Goal: Task Accomplishment & Management: Use online tool/utility

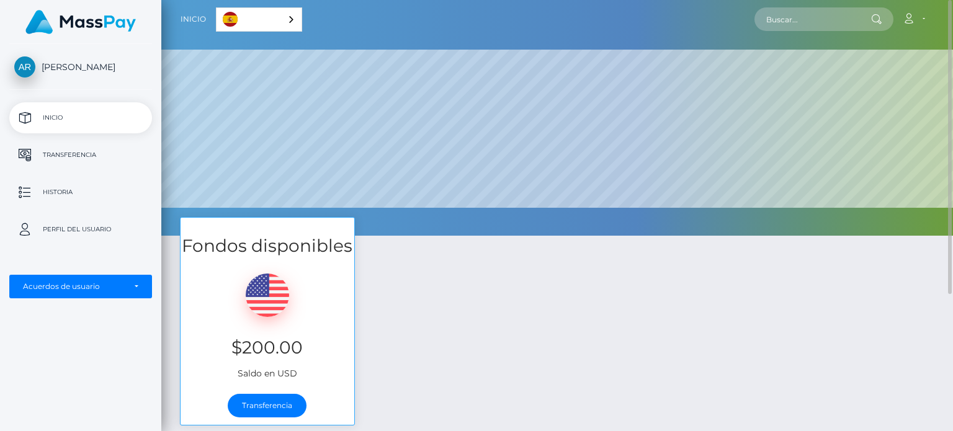
scroll to position [236, 792]
click at [296, 406] on link "Transferencia" at bounding box center [267, 406] width 79 height 24
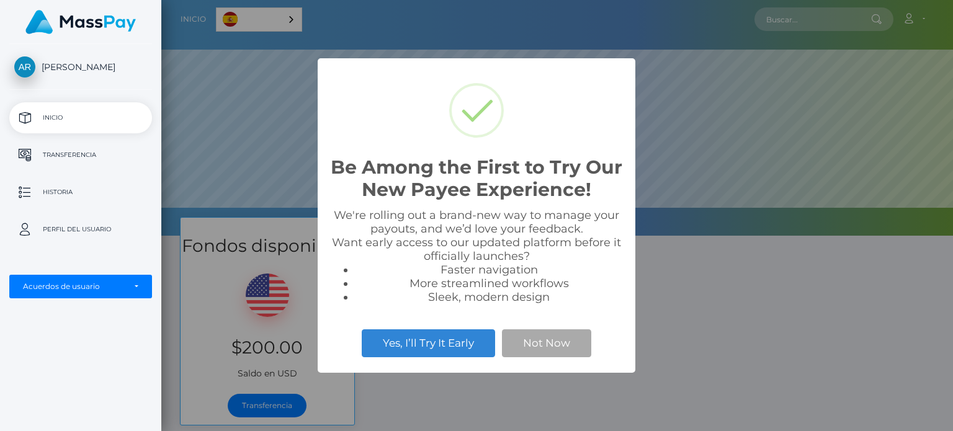
scroll to position [236, 792]
click at [530, 354] on button "Not Now" at bounding box center [546, 342] width 89 height 27
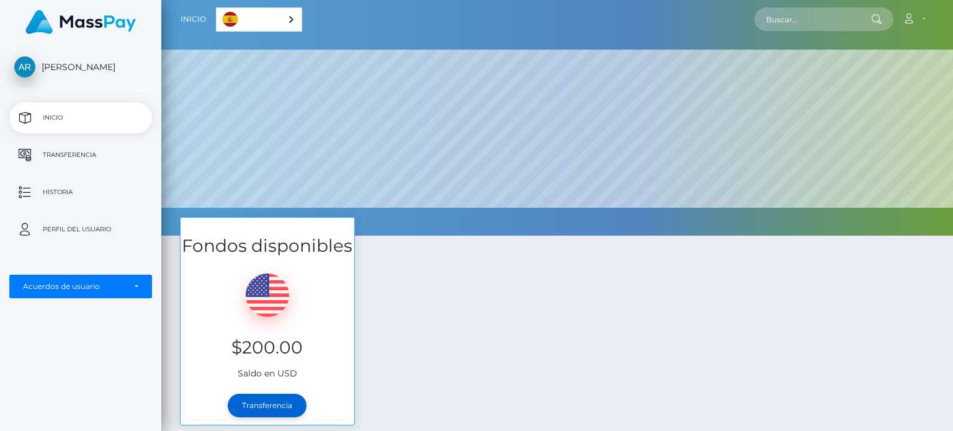
click at [261, 411] on link "Transferencia" at bounding box center [267, 406] width 79 height 24
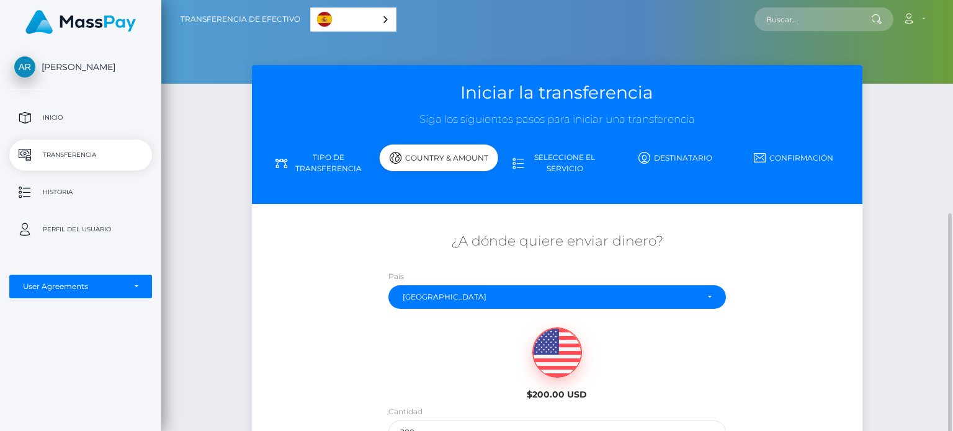
scroll to position [124, 0]
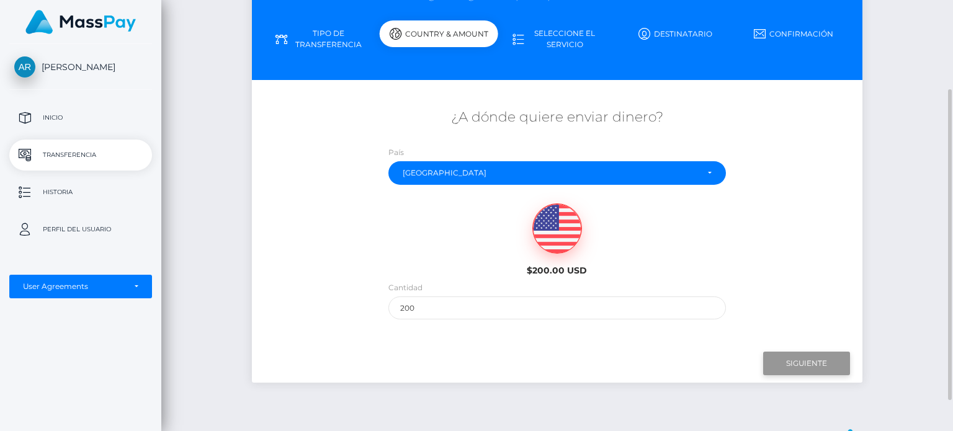
click at [802, 363] on input "Next" at bounding box center [806, 364] width 87 height 24
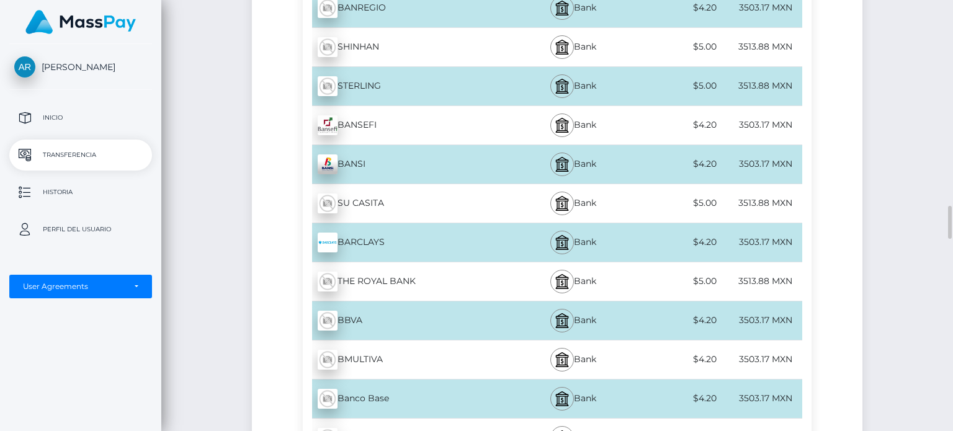
scroll to position [1861, 0]
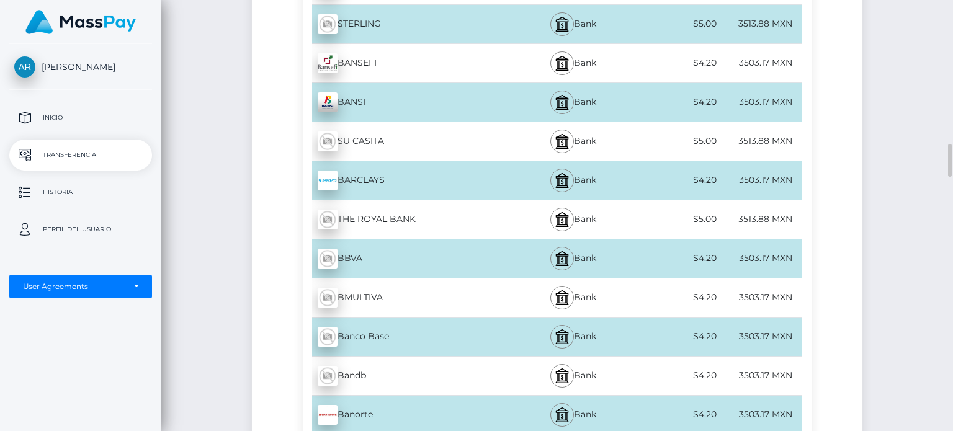
click at [394, 408] on div "Banorte - MXN" at bounding box center [407, 415] width 208 height 35
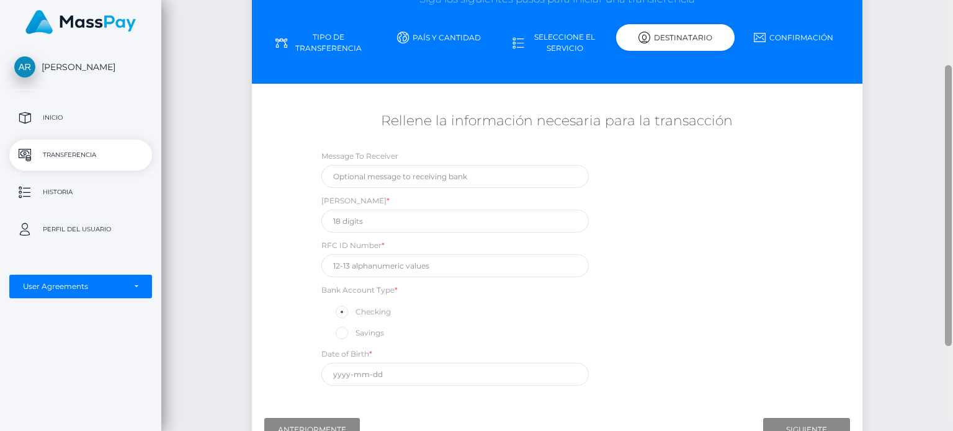
scroll to position [122, 0]
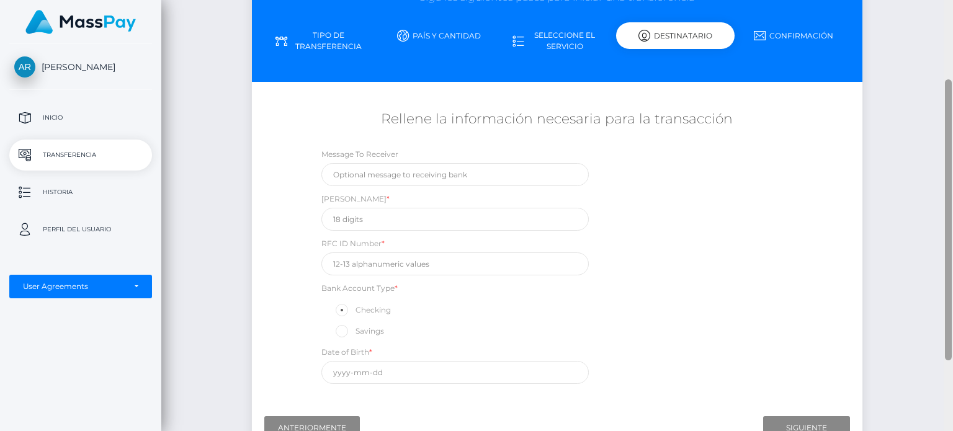
drag, startPoint x: 947, startPoint y: 335, endPoint x: 916, endPoint y: 71, distance: 265.6
click at [916, 71] on div "Transferencia de efectivo Español English 中文 (简体) Português (Brasil) Cuenta" at bounding box center [557, 215] width 792 height 431
click at [387, 225] on input "text" at bounding box center [454, 219] width 267 height 23
click at [370, 221] on input "0895301206" at bounding box center [454, 219] width 267 height 23
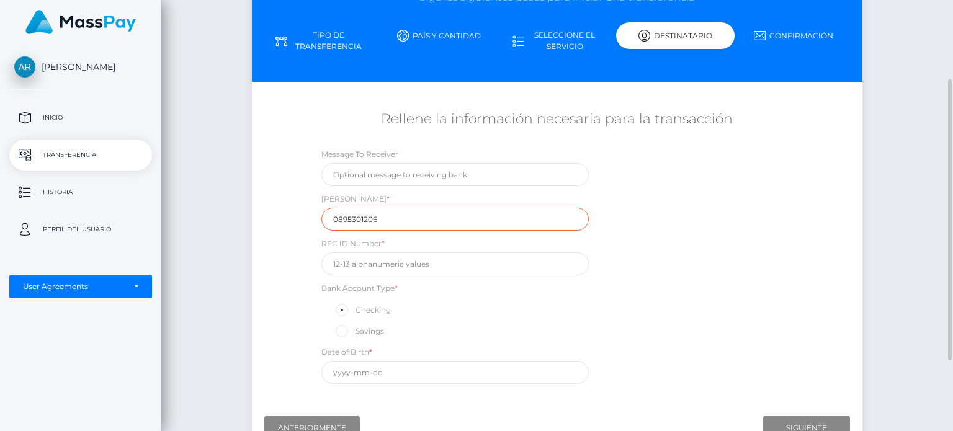
type input "0895301206"
click at [385, 265] on input "text" at bounding box center [454, 264] width 267 height 23
type input "b"
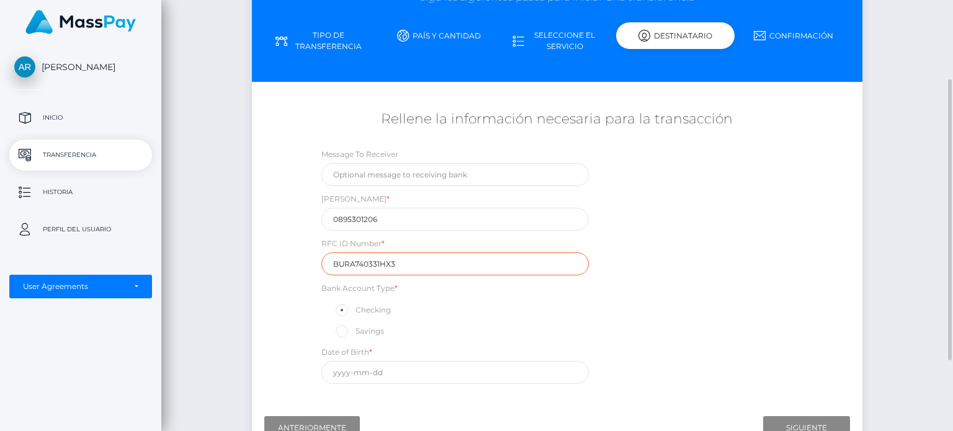
scroll to position [184, 0]
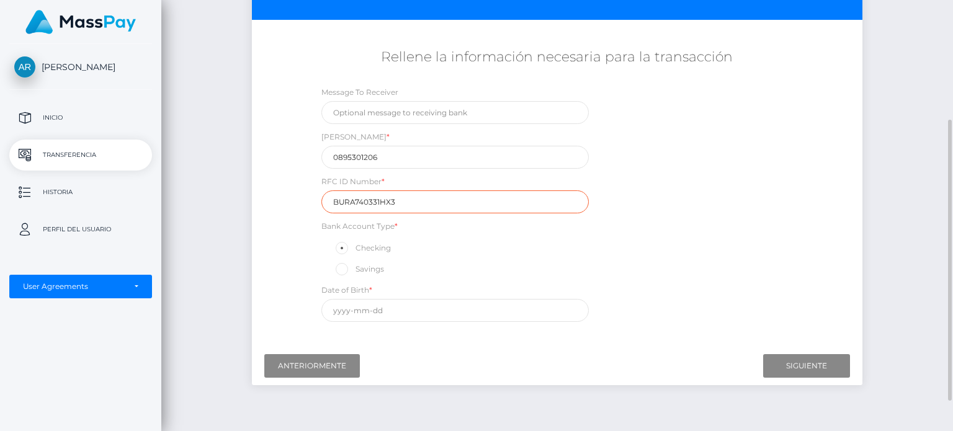
type input "BURA740331HX3"
click at [401, 313] on input "text" at bounding box center [454, 310] width 267 height 23
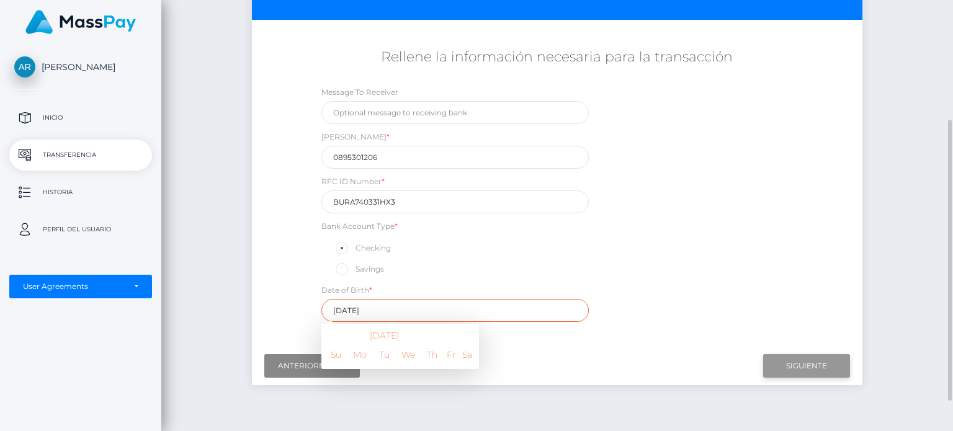
type input "1974-03-31"
click at [810, 368] on input "Next" at bounding box center [806, 366] width 87 height 24
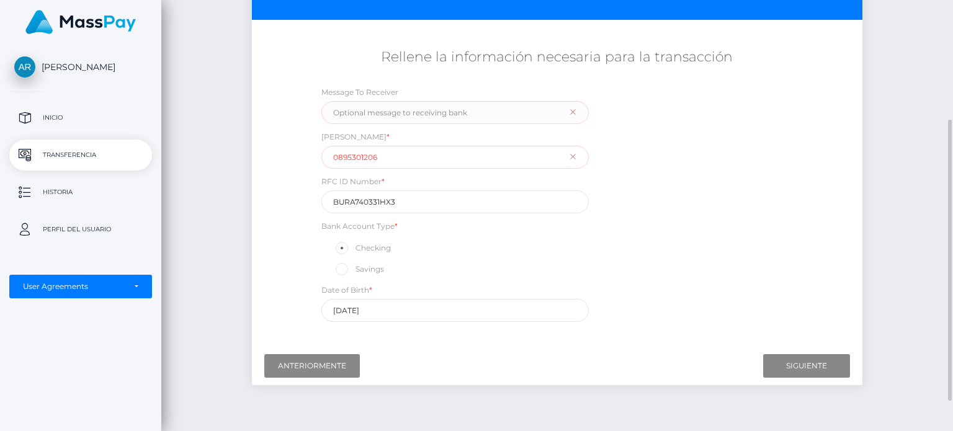
click at [346, 158] on input "0895301206" at bounding box center [454, 157] width 267 height 23
paste input "72580008953012064"
type input "072580008953012064"
click at [407, 199] on input "BURA740331HX3" at bounding box center [454, 201] width 267 height 23
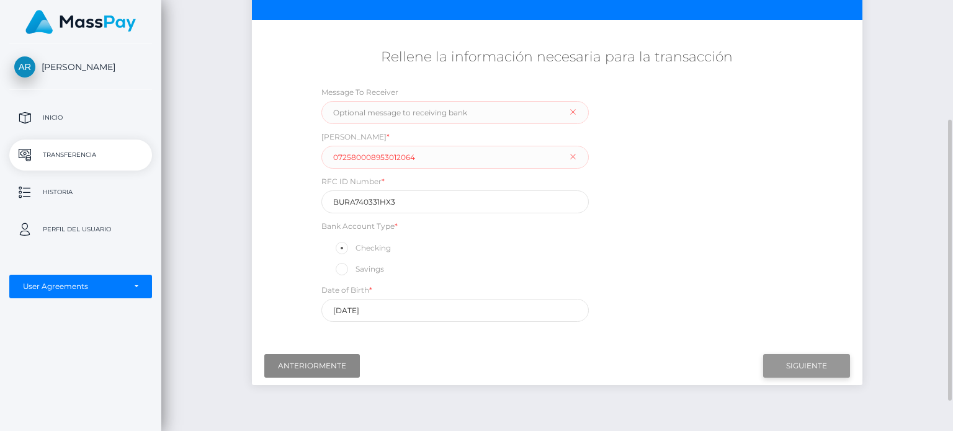
click at [802, 367] on input "Next" at bounding box center [806, 366] width 87 height 24
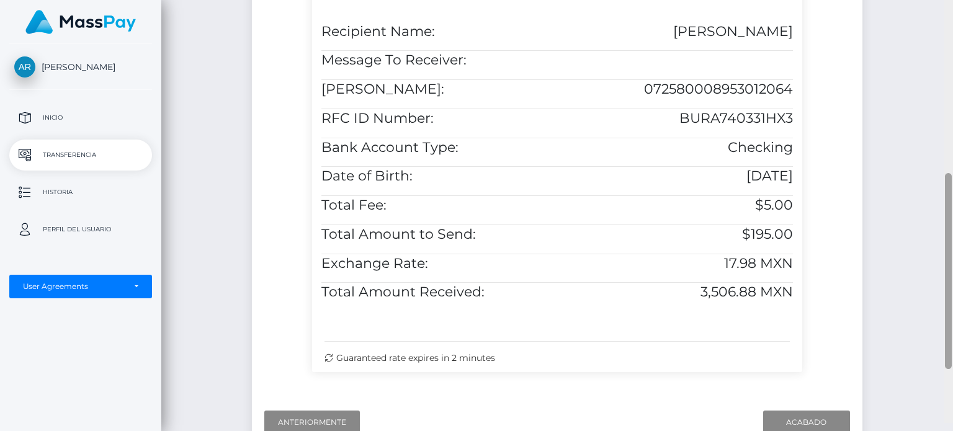
scroll to position [428, 0]
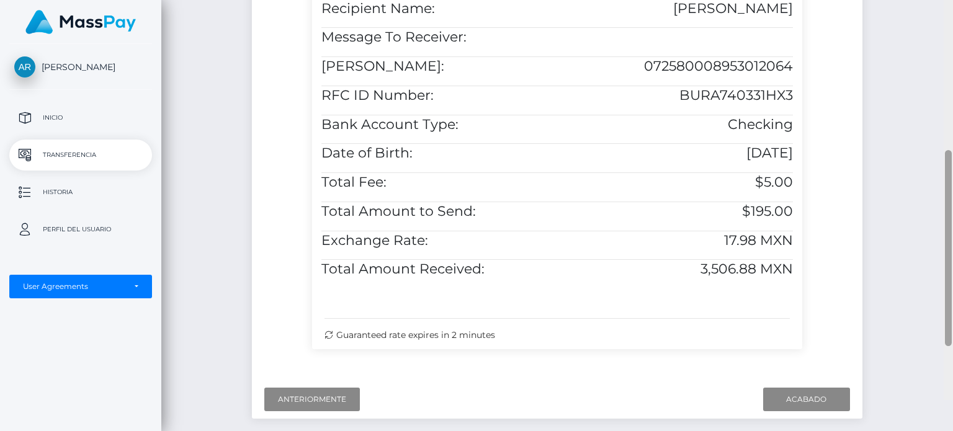
drag, startPoint x: 948, startPoint y: 215, endPoint x: 952, endPoint y: 364, distance: 149.0
click at [952, 364] on div at bounding box center [948, 184] width 9 height 431
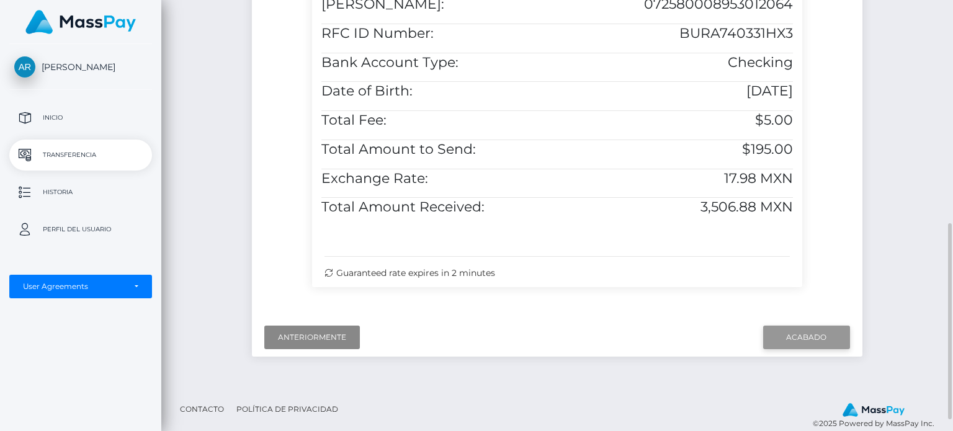
click at [824, 349] on input "Finish" at bounding box center [806, 338] width 87 height 24
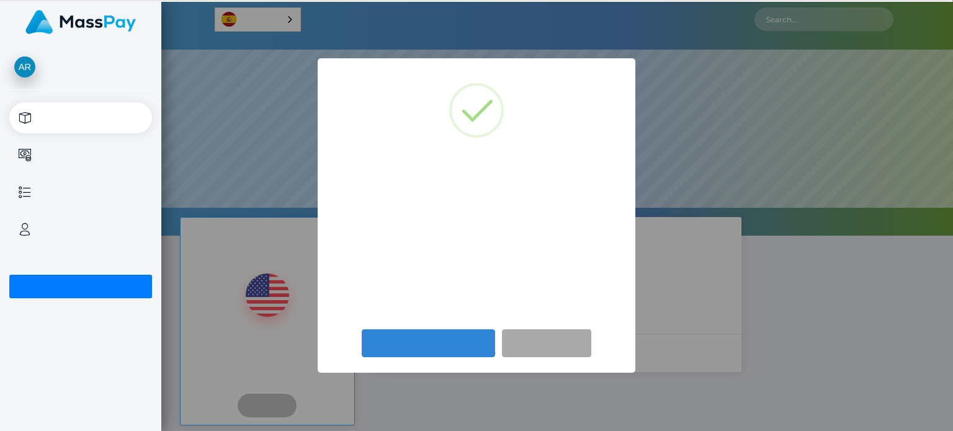
scroll to position [236, 792]
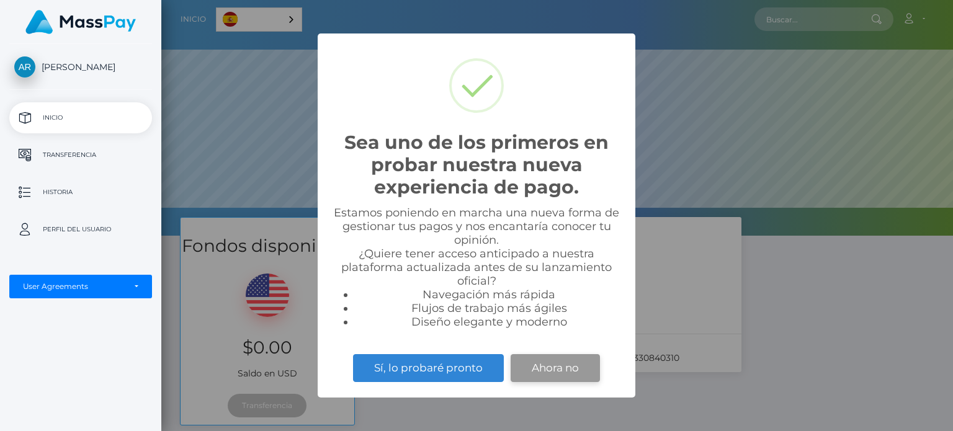
click at [542, 365] on button "Ahora no" at bounding box center [555, 367] width 89 height 27
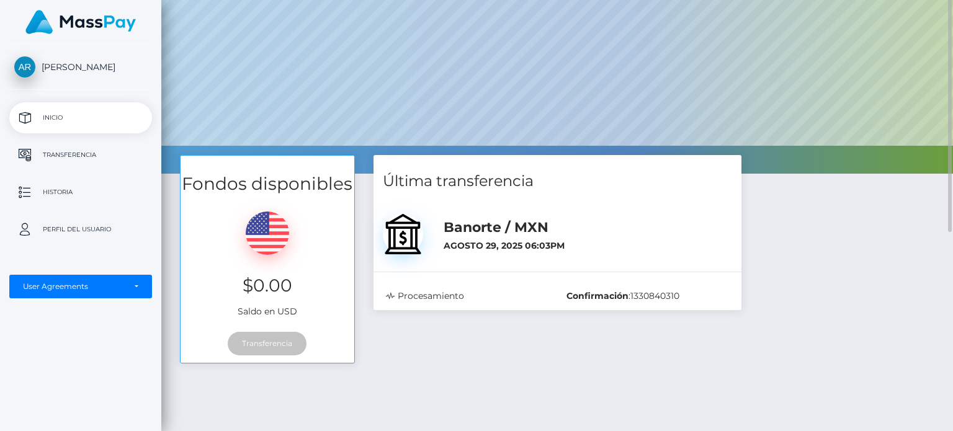
scroll to position [0, 0]
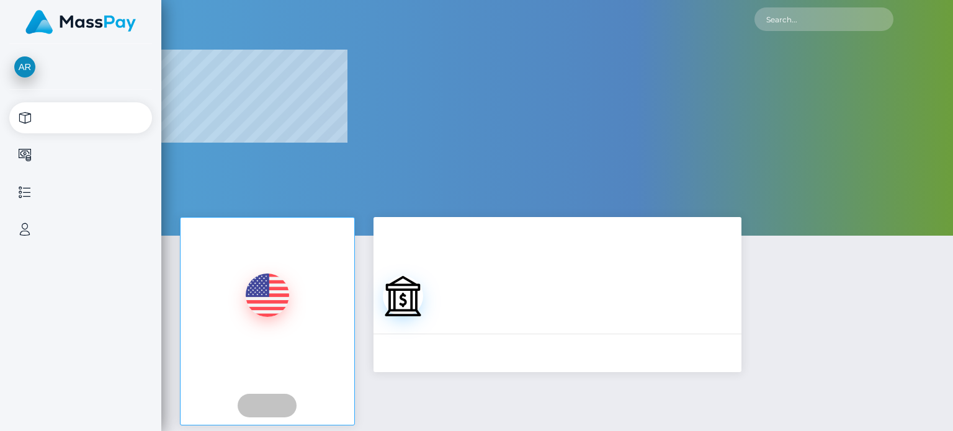
select select
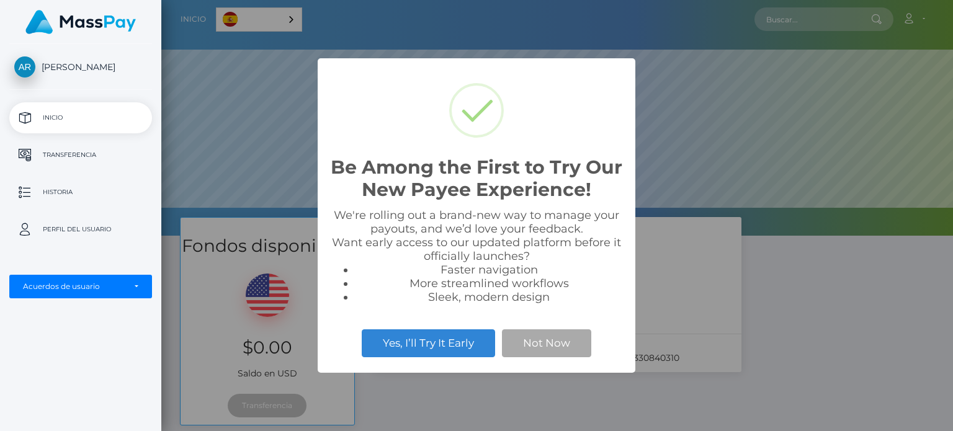
scroll to position [236, 792]
click at [541, 354] on button "Not Now" at bounding box center [546, 342] width 89 height 27
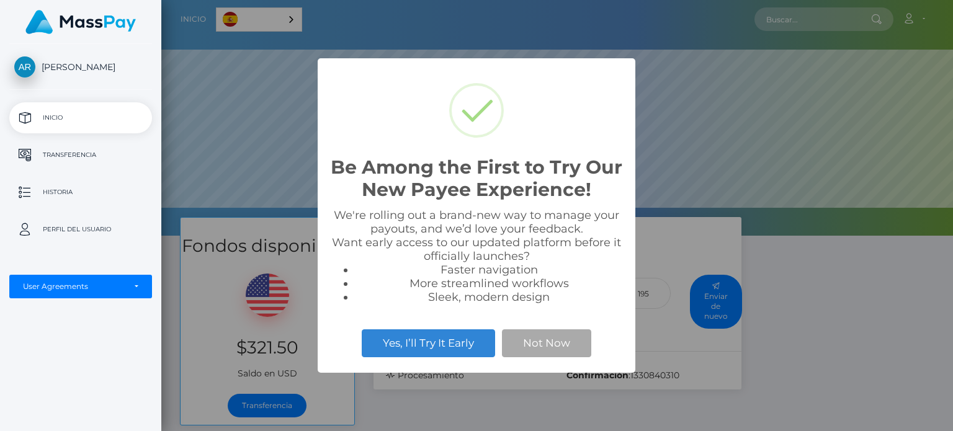
scroll to position [236, 792]
click at [566, 339] on button "Not Now" at bounding box center [546, 342] width 89 height 27
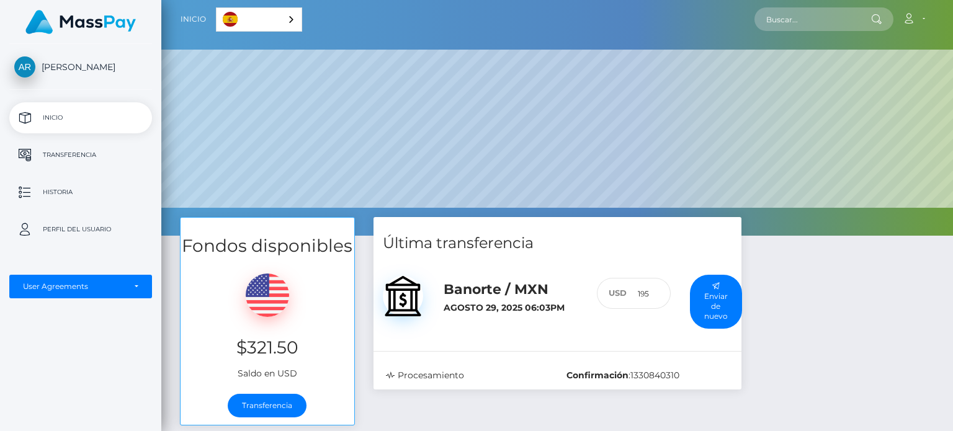
scroll to position [124, 0]
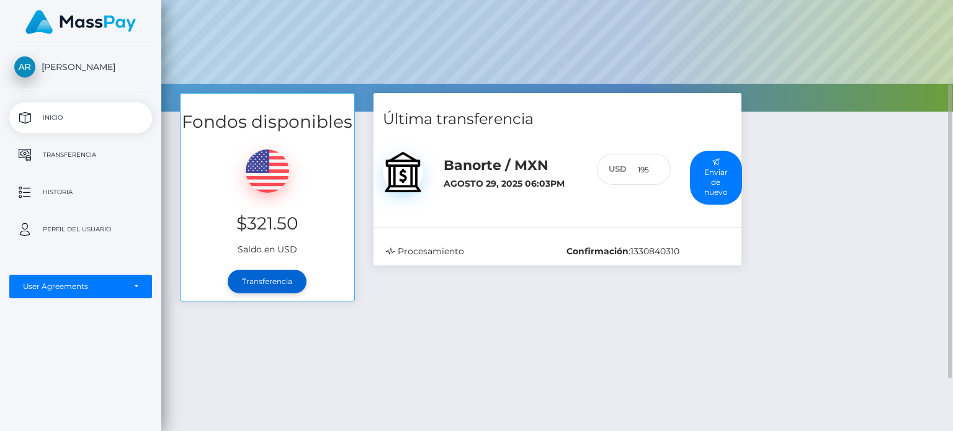
click at [275, 285] on link "Transferencia" at bounding box center [267, 282] width 79 height 24
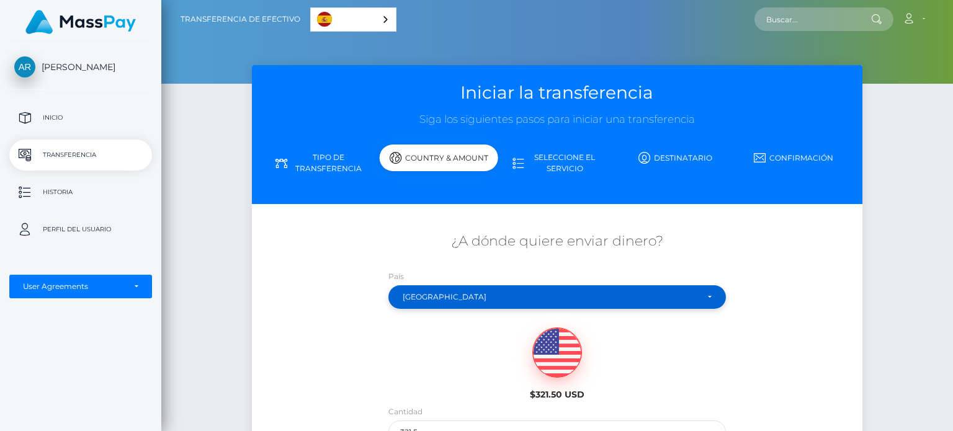
scroll to position [124, 0]
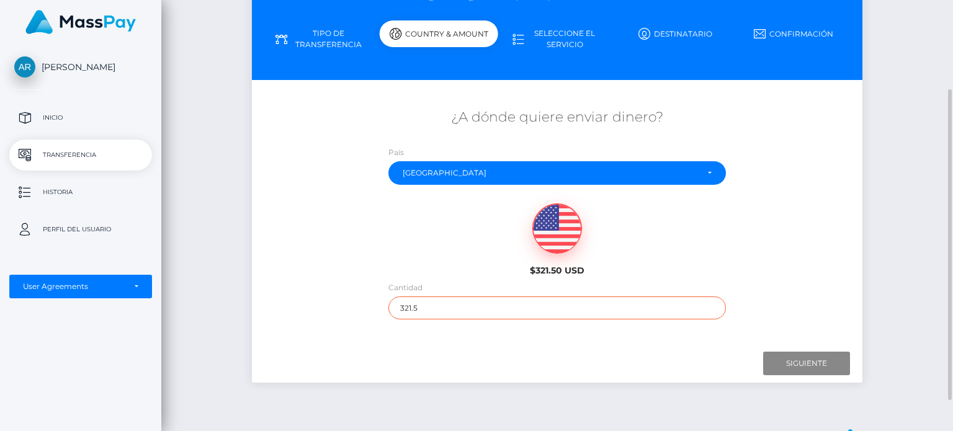
drag, startPoint x: 509, startPoint y: 307, endPoint x: 377, endPoint y: 308, distance: 132.2
click at [377, 308] on div "¿A dónde quiere enviar dinero? País Abjasia [GEOGRAPHIC_DATA] [GEOGRAPHIC_DATA]…" at bounding box center [557, 214] width 610 height 224
type input "150"
click at [832, 366] on input "Next" at bounding box center [806, 364] width 87 height 24
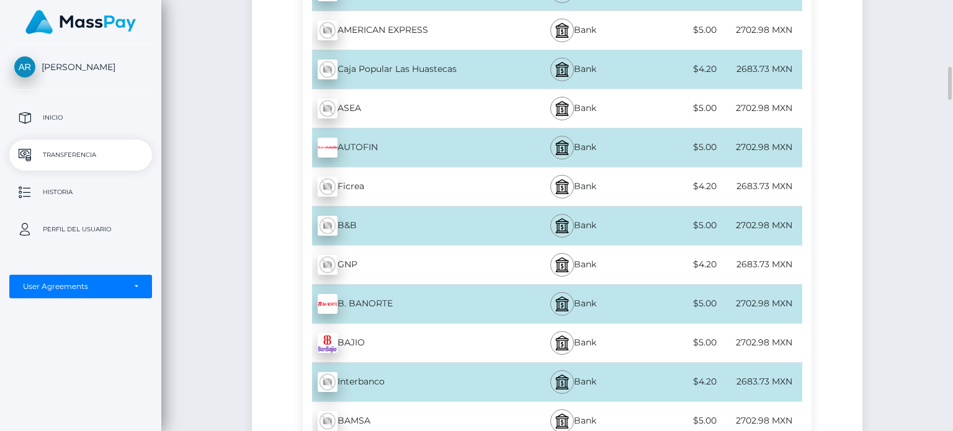
scroll to position [931, 0]
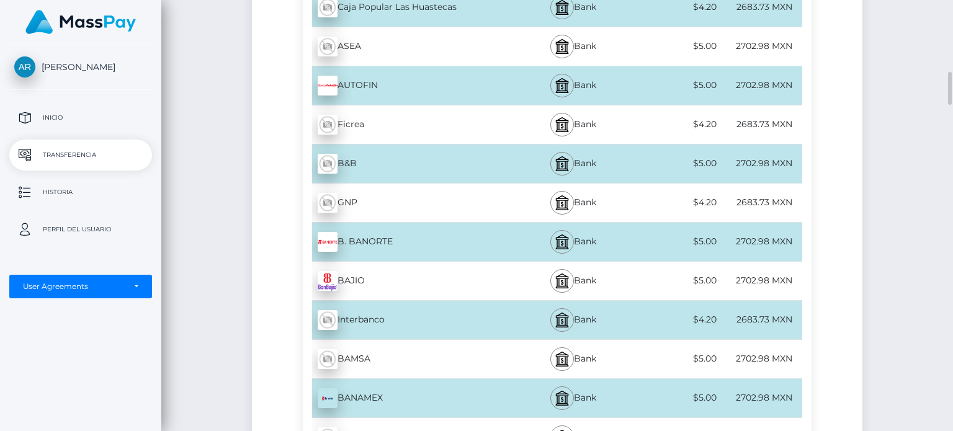
click at [384, 240] on div "B. BANORTE - MXN" at bounding box center [407, 242] width 208 height 35
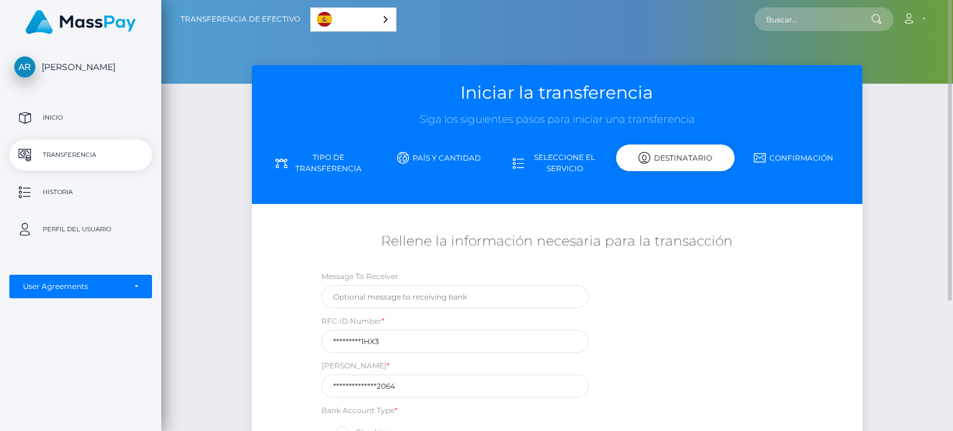
scroll to position [124, 0]
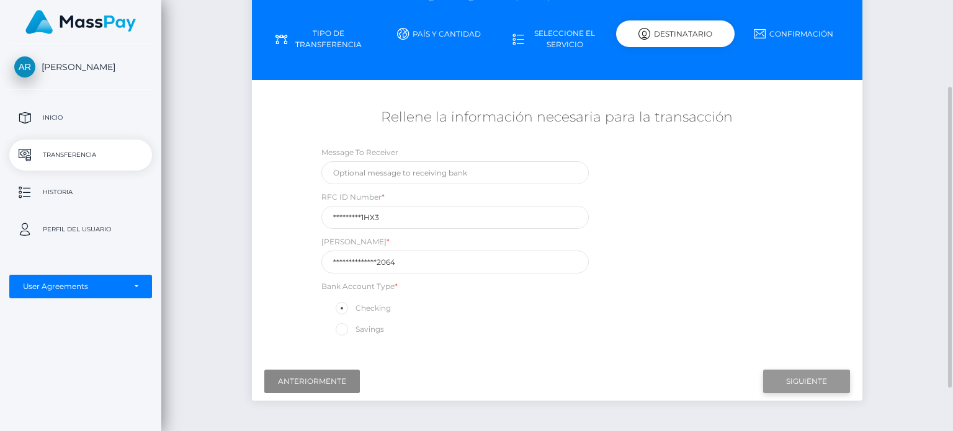
click at [818, 384] on input "Next" at bounding box center [806, 382] width 87 height 24
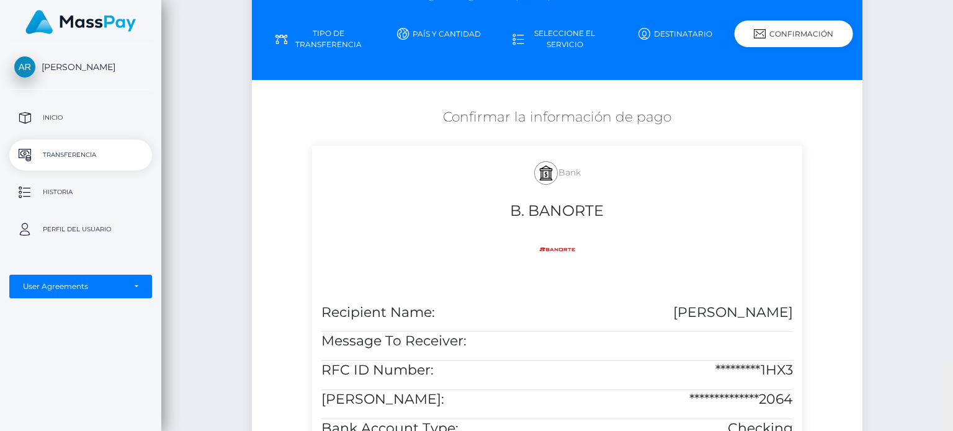
scroll to position [486, 0]
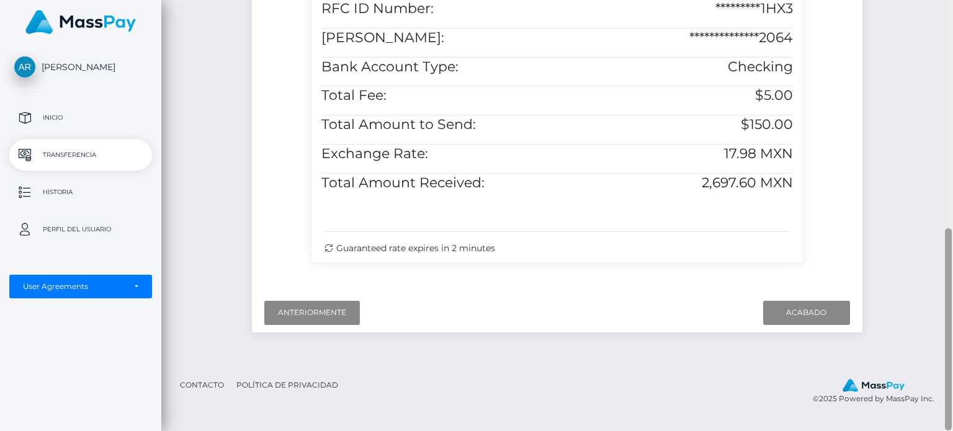
drag, startPoint x: 952, startPoint y: 141, endPoint x: 943, endPoint y: 174, distance: 34.0
click at [944, 174] on div at bounding box center [948, 215] width 9 height 431
click at [808, 320] on input "Finish" at bounding box center [806, 313] width 87 height 24
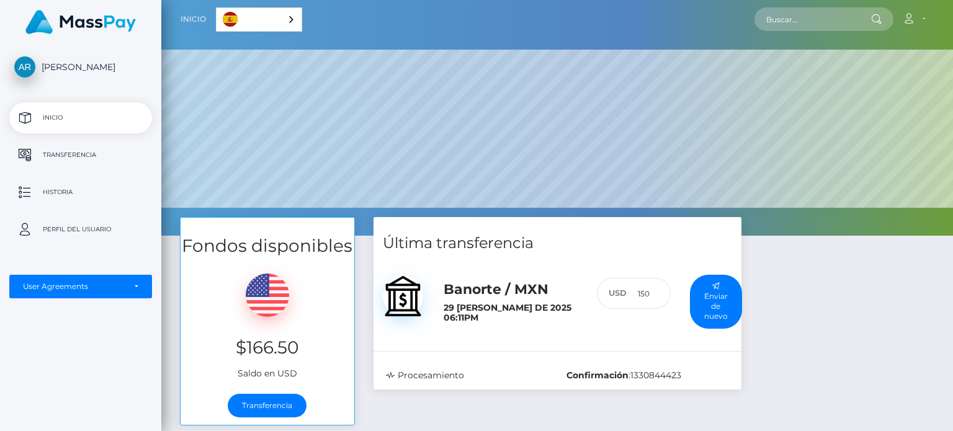
scroll to position [201, 0]
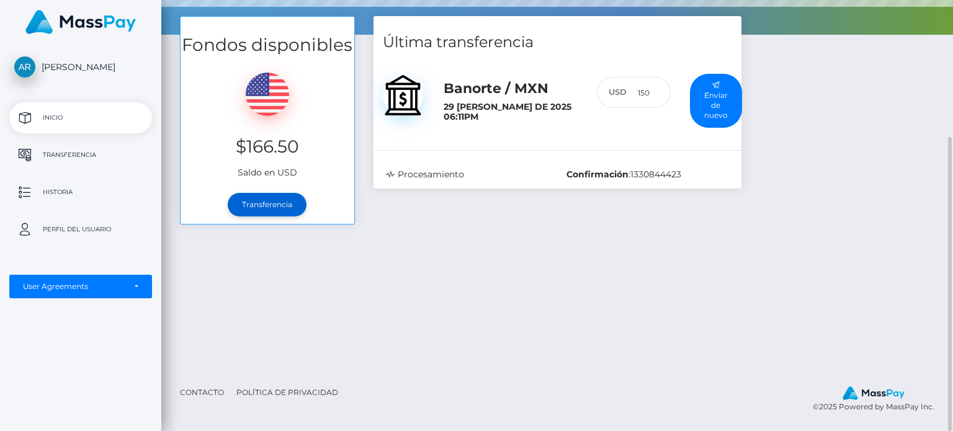
click at [269, 207] on link "Transferencia" at bounding box center [267, 205] width 79 height 24
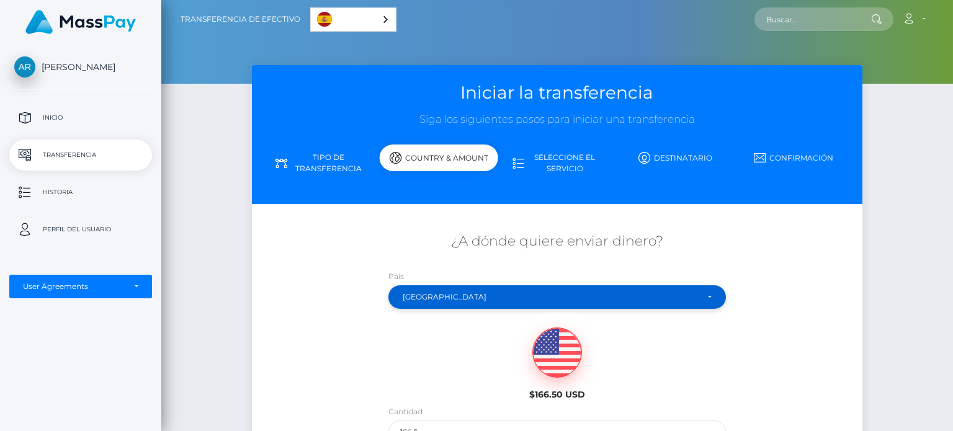
scroll to position [166, 0]
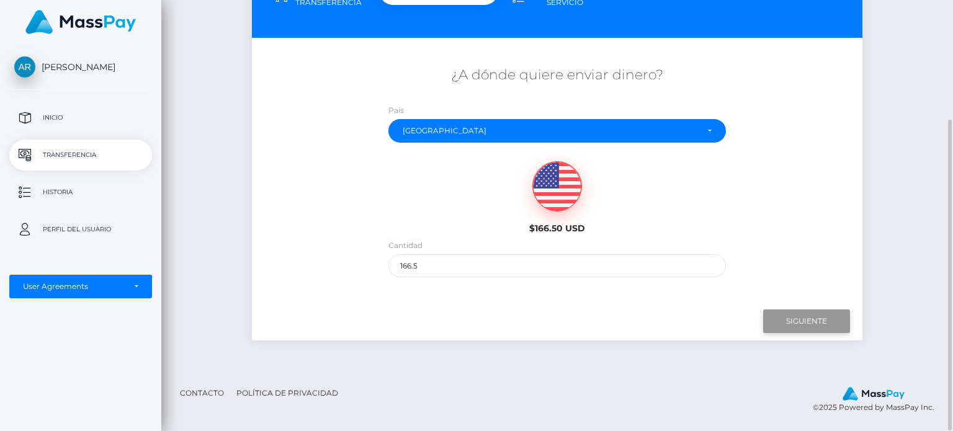
click at [808, 318] on input "Next" at bounding box center [806, 322] width 87 height 24
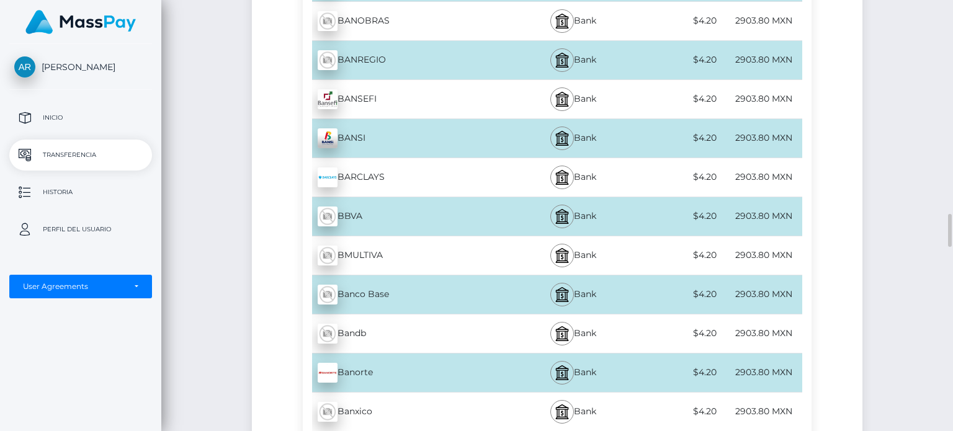
scroll to position [1966, 0]
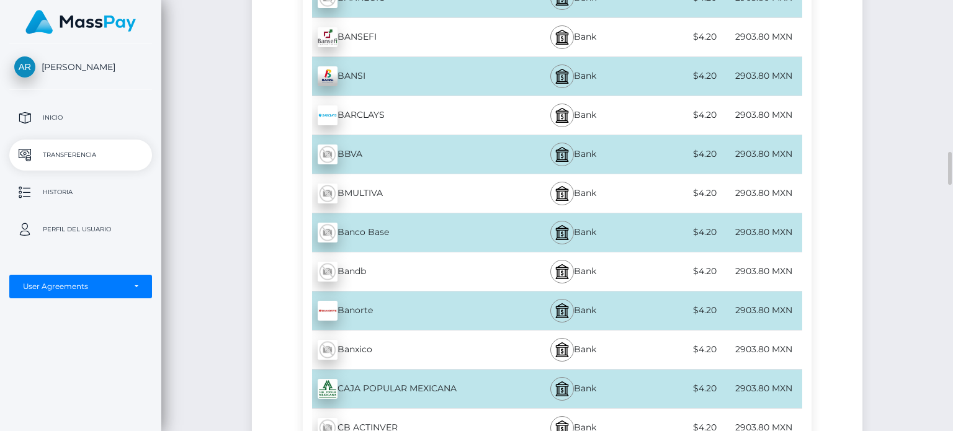
click at [400, 305] on div "Banorte - MXN" at bounding box center [407, 310] width 208 height 35
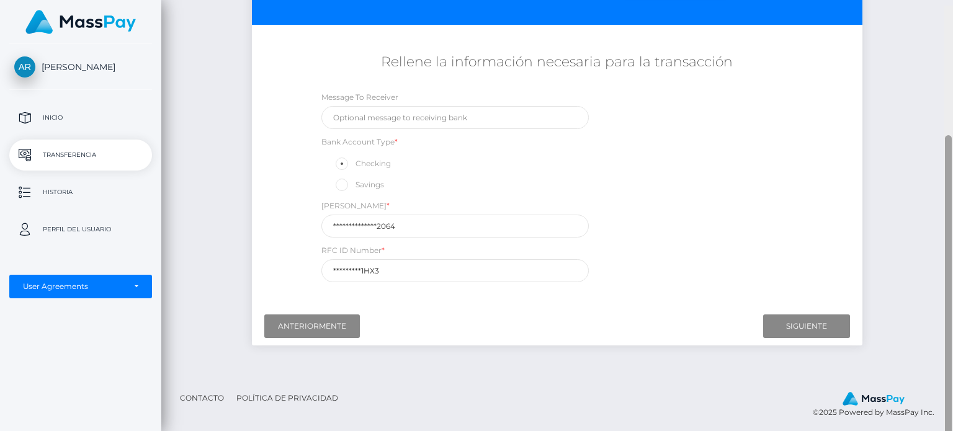
scroll to position [172, 0]
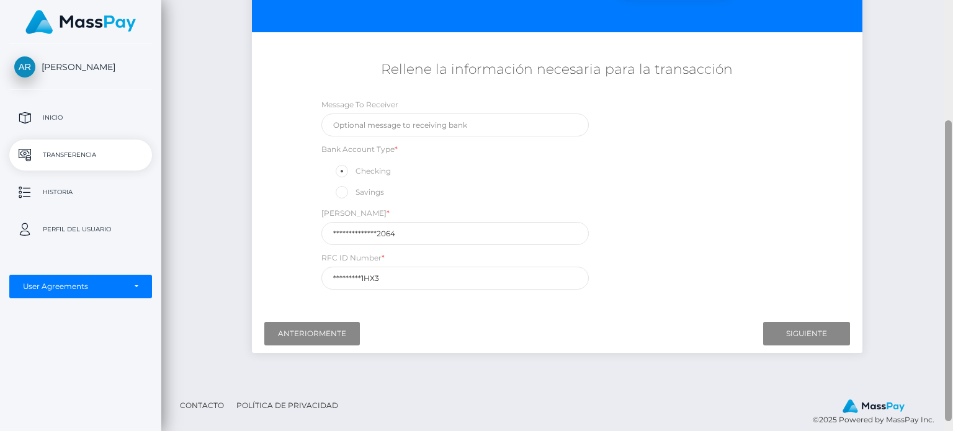
drag, startPoint x: 949, startPoint y: 323, endPoint x: 952, endPoint y: 144, distance: 179.3
click at [952, 144] on div at bounding box center [948, 215] width 9 height 431
click at [829, 327] on input "Next" at bounding box center [806, 334] width 87 height 24
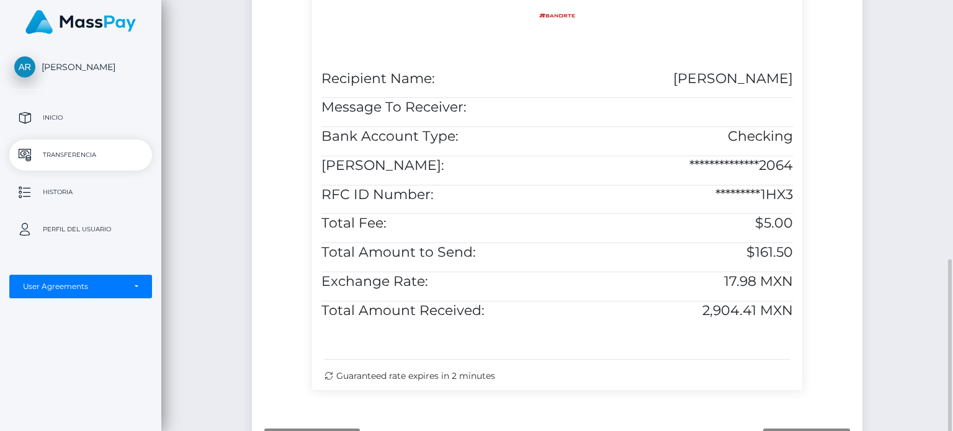
scroll to position [482, 0]
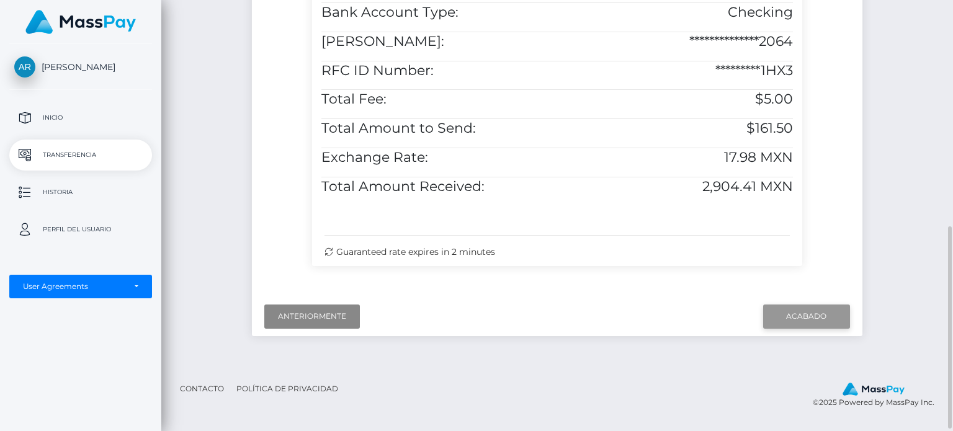
click at [806, 321] on input "Finish" at bounding box center [806, 317] width 87 height 24
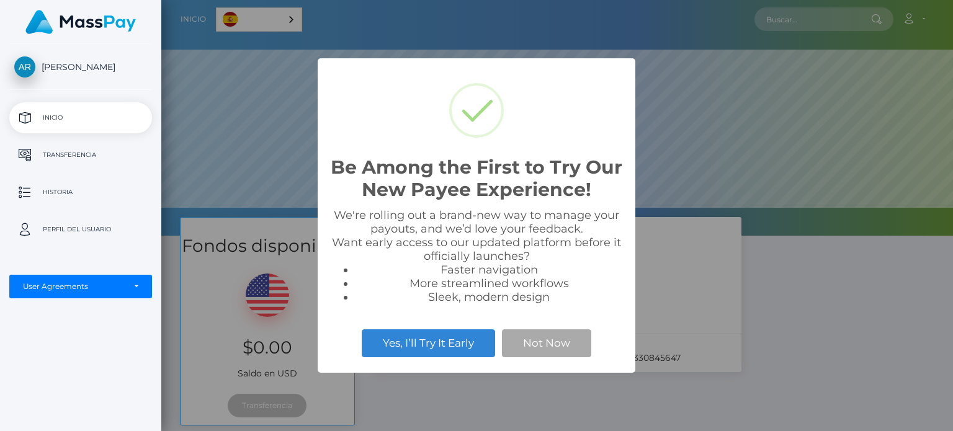
scroll to position [236, 792]
click at [576, 347] on button "Not Now" at bounding box center [546, 342] width 89 height 27
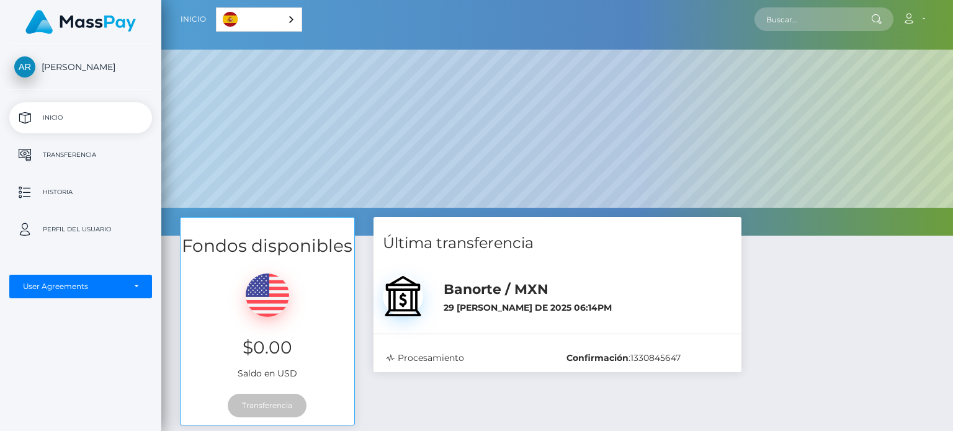
scroll to position [201, 0]
